Goal: Task Accomplishment & Management: Use online tool/utility

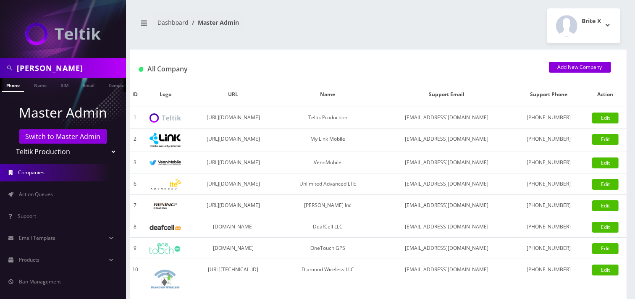
click at [34, 152] on select "Teltik Production My Link Mobile VennMobile Unlimited Advanced LTE Rexing Inc D…" at bounding box center [63, 152] width 107 height 16
select select "15"
click at [10, 144] on select "Teltik Production My Link Mobile VennMobile Unlimited Advanced LTE Rexing Inc D…" at bounding box center [63, 152] width 107 height 16
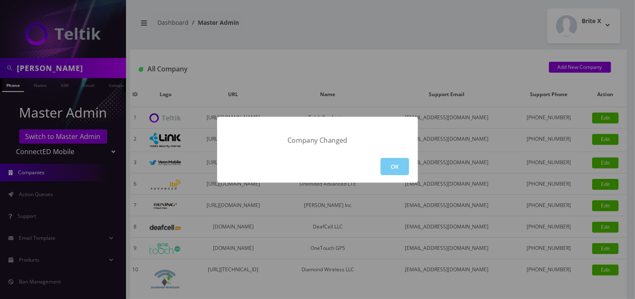
click at [381, 163] on button "OK" at bounding box center [395, 166] width 29 height 17
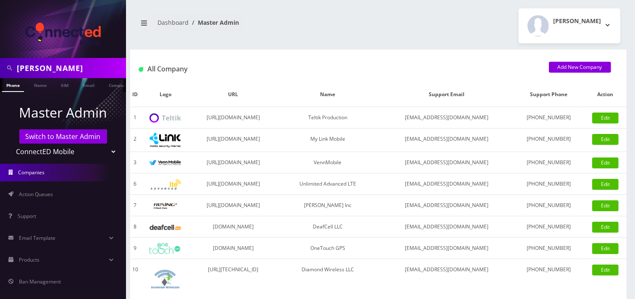
click at [97, 69] on input "vincent" at bounding box center [70, 68] width 107 height 16
paste input "9035701357"
type input "9035701357"
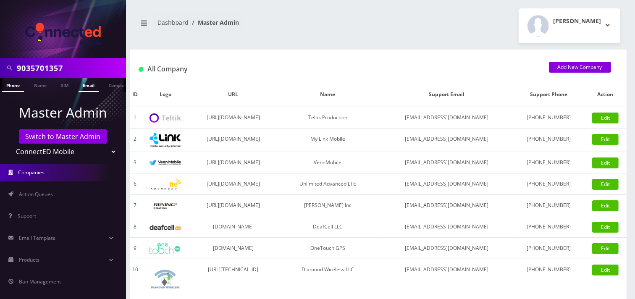
click at [82, 87] on link "Email" at bounding box center [89, 85] width 20 height 14
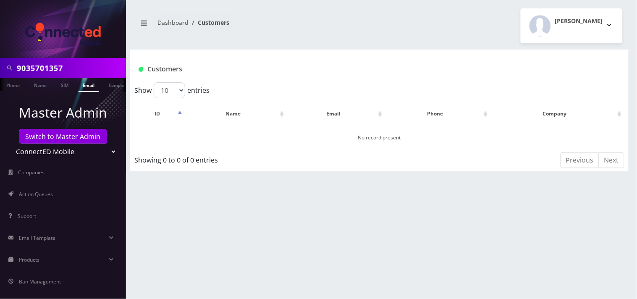
scroll to position [0, 4]
click at [78, 57] on div at bounding box center [63, 29] width 126 height 58
click at [103, 73] on input "9035701357" at bounding box center [70, 68] width 107 height 16
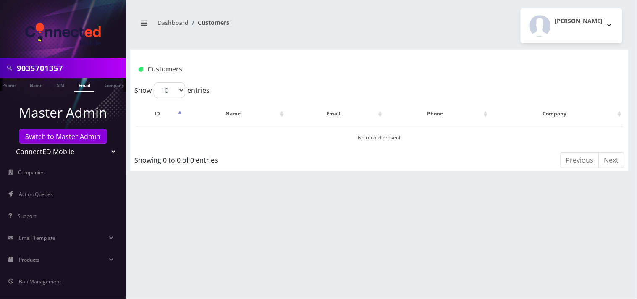
paste input "[EMAIL_ADDRESS][DOMAIN_NAME]"
type input "[EMAIL_ADDRESS][DOMAIN_NAME]"
click at [87, 85] on link "Email" at bounding box center [84, 85] width 20 height 14
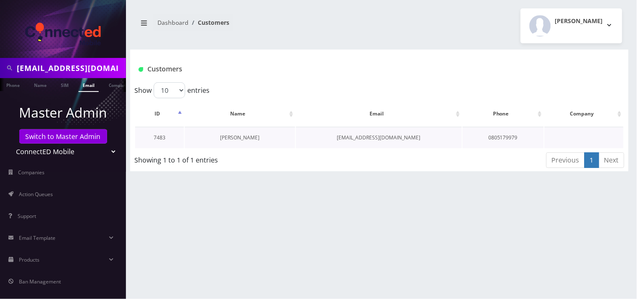
click at [235, 139] on link "[PERSON_NAME]" at bounding box center [239, 137] width 39 height 7
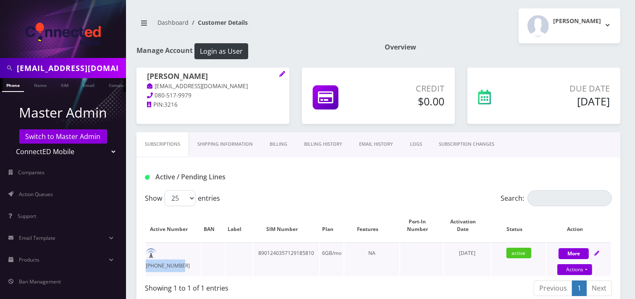
drag, startPoint x: 198, startPoint y: 252, endPoint x: 160, endPoint y: 254, distance: 37.9
click at [160, 254] on td "[PHONE_NUMBER]" at bounding box center [173, 259] width 55 height 34
copy td "[PHONE_NUMBER]"
